Goal: Task Accomplishment & Management: Use online tool/utility

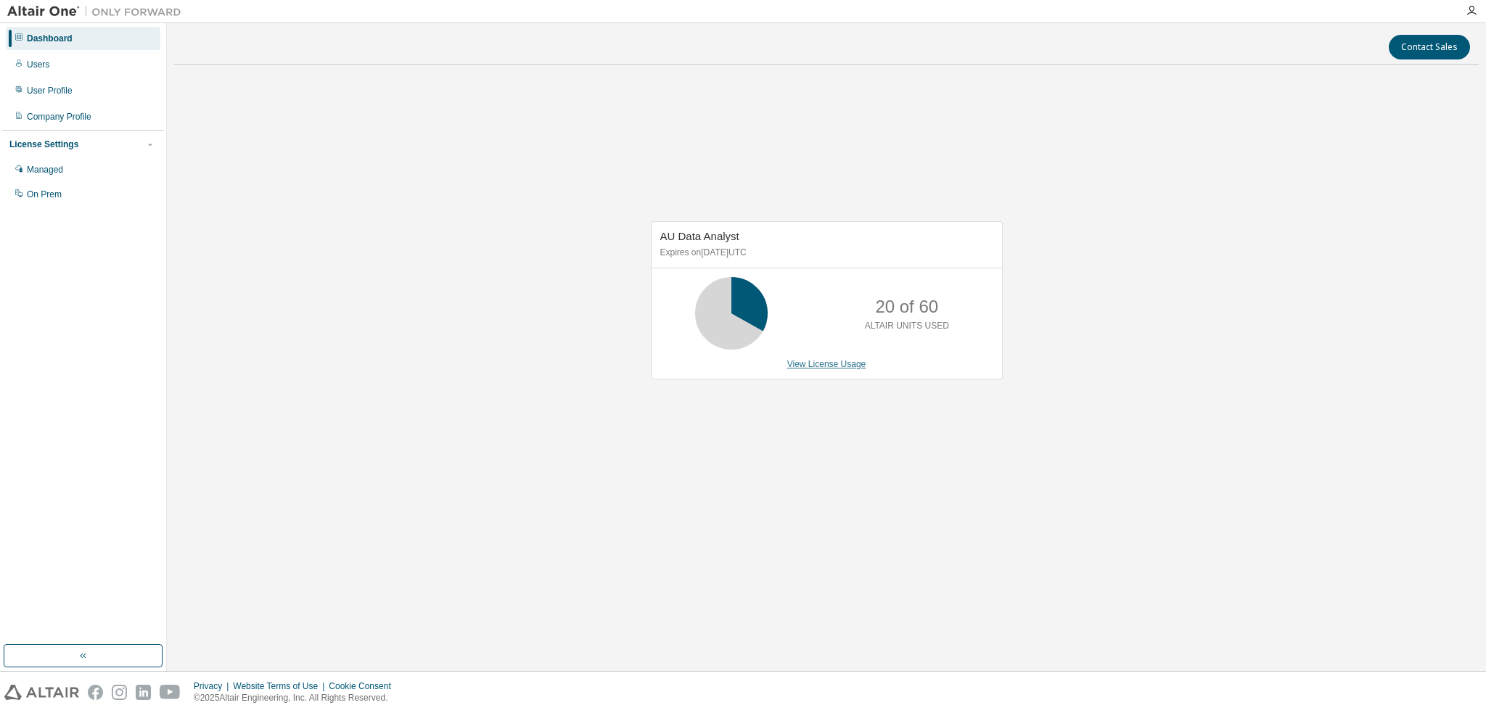
click at [842, 368] on link "View License Usage" at bounding box center [826, 364] width 79 height 10
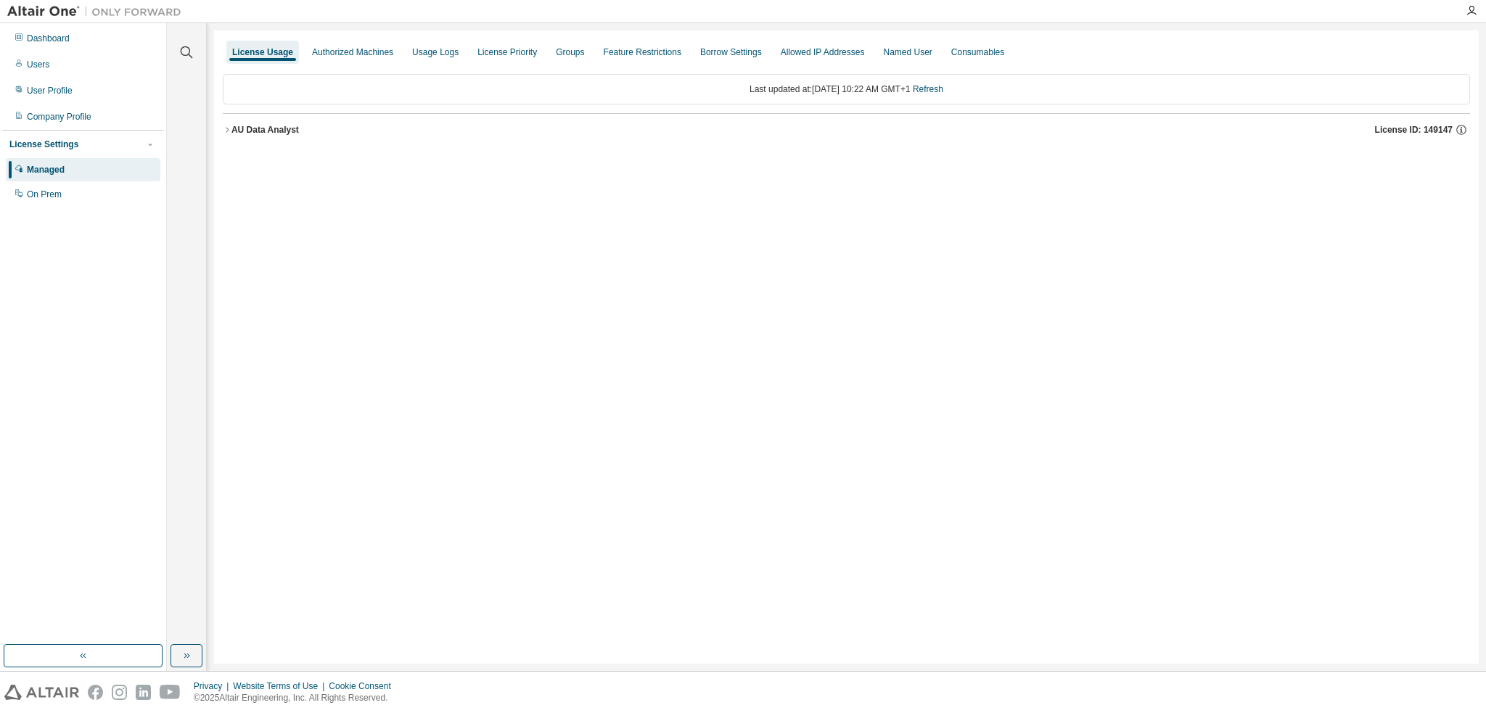
click at [226, 131] on icon "button" at bounding box center [227, 129] width 3 height 5
